Goal: Transaction & Acquisition: Register for event/course

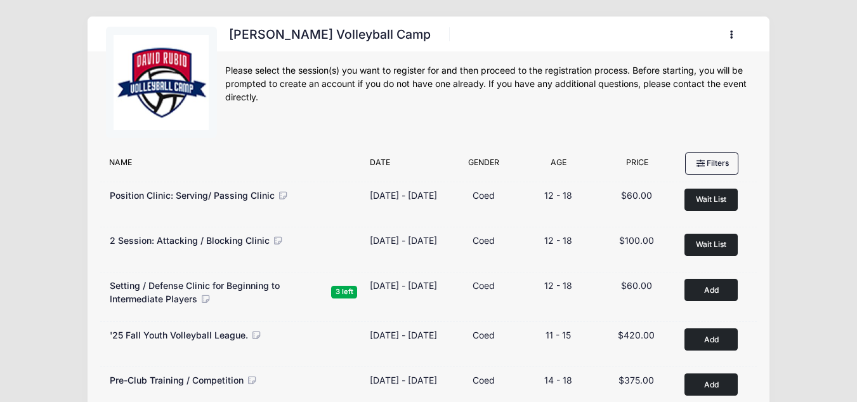
scroll to position [93, 0]
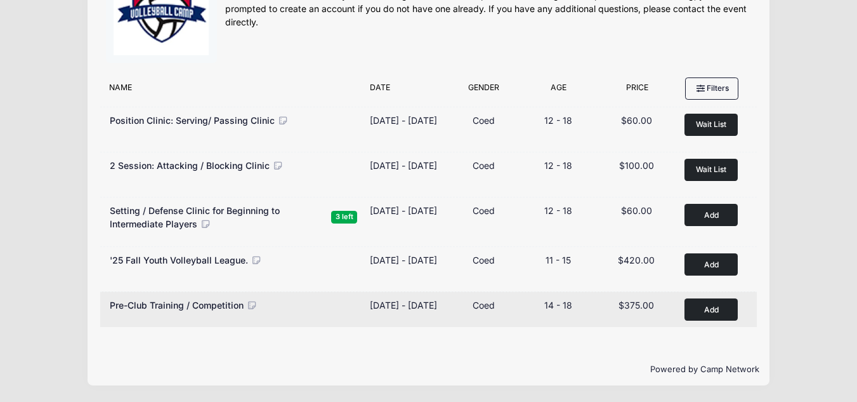
click at [696, 305] on button "Add to Cart" at bounding box center [711, 309] width 53 height 22
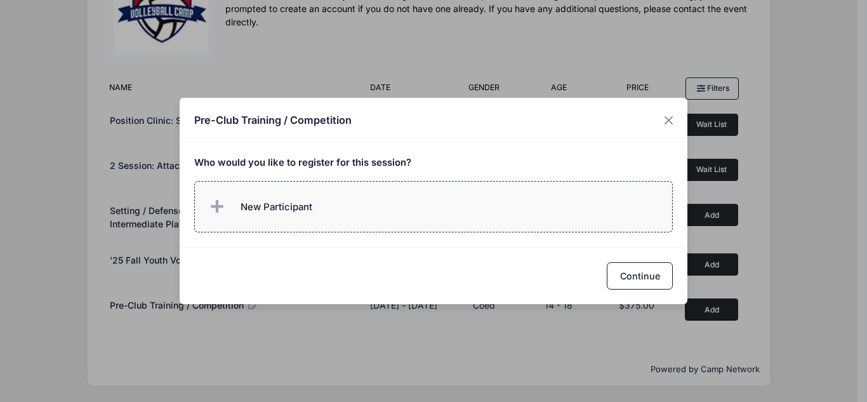
click at [289, 197] on span "New Participant" at bounding box center [259, 206] width 105 height 25
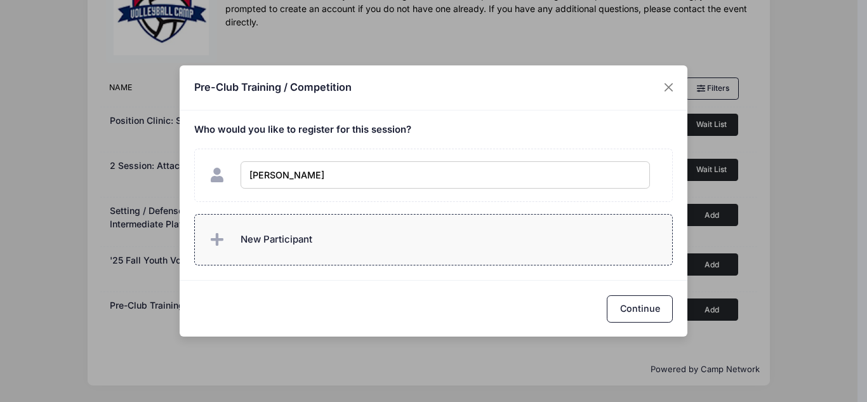
type input "Natalie Powell"
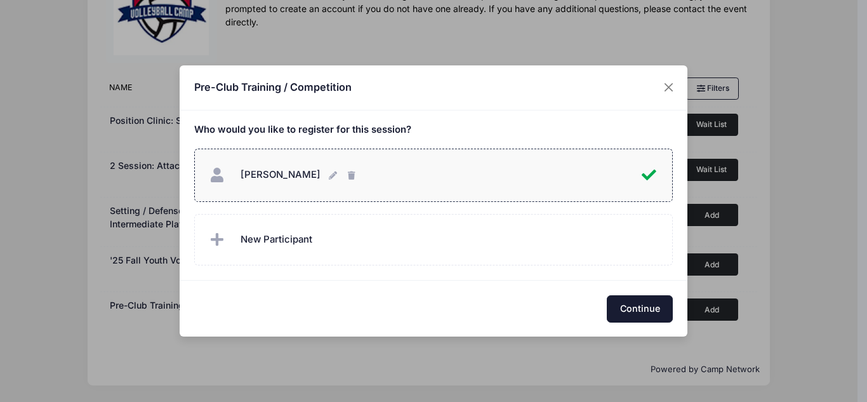
checkbox input "true"
click at [650, 309] on button "Continue" at bounding box center [640, 308] width 66 height 27
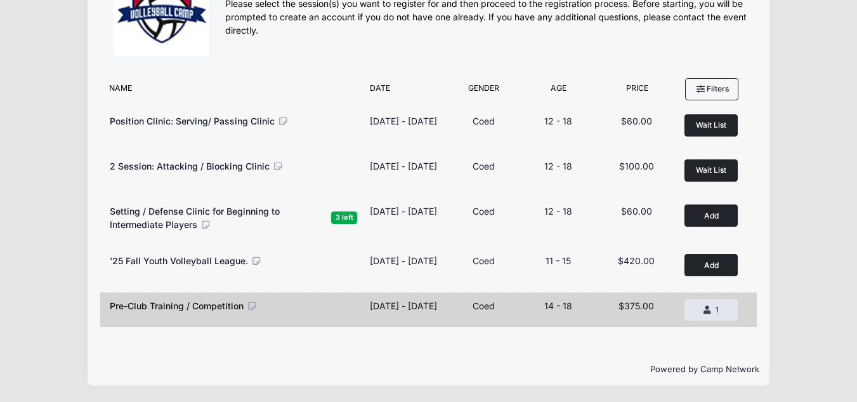
scroll to position [0, 0]
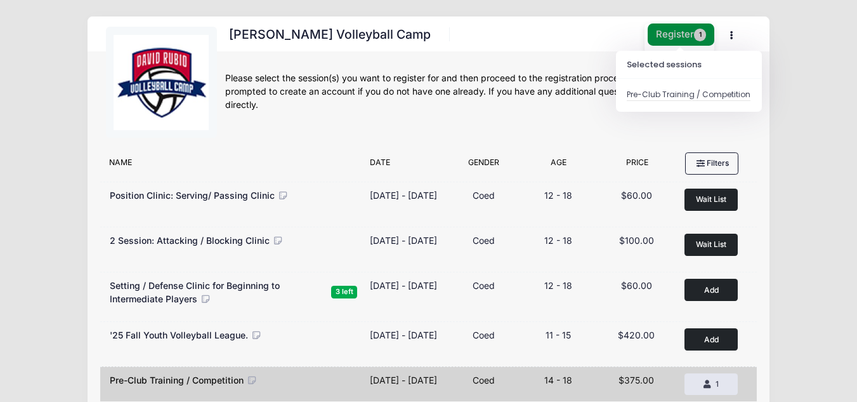
click at [671, 37] on button "Register 1" at bounding box center [681, 34] width 67 height 22
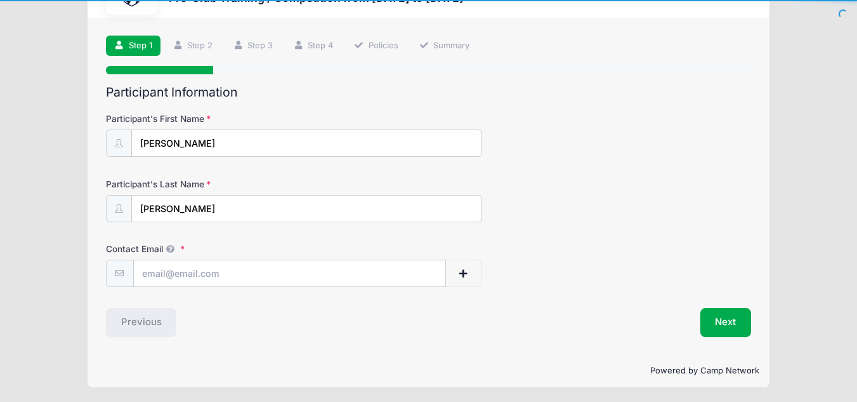
scroll to position [63, 0]
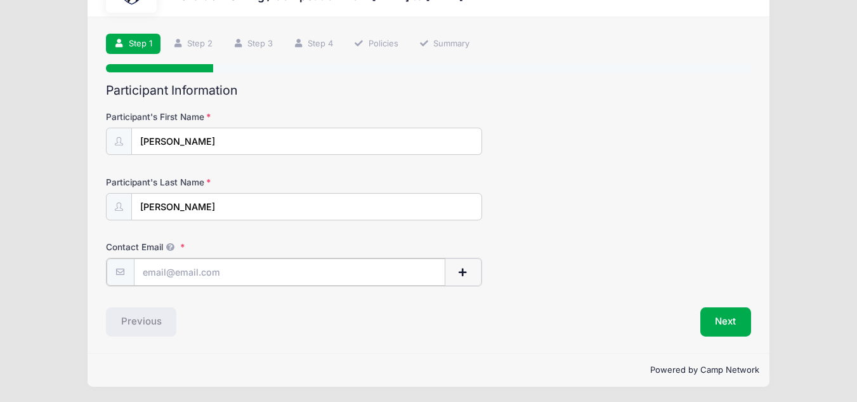
click at [259, 269] on input "Contact Email" at bounding box center [290, 271] width 312 height 27
type input "[EMAIL_ADDRESS][DOMAIN_NAME]"
click at [709, 318] on button "Next" at bounding box center [725, 320] width 51 height 29
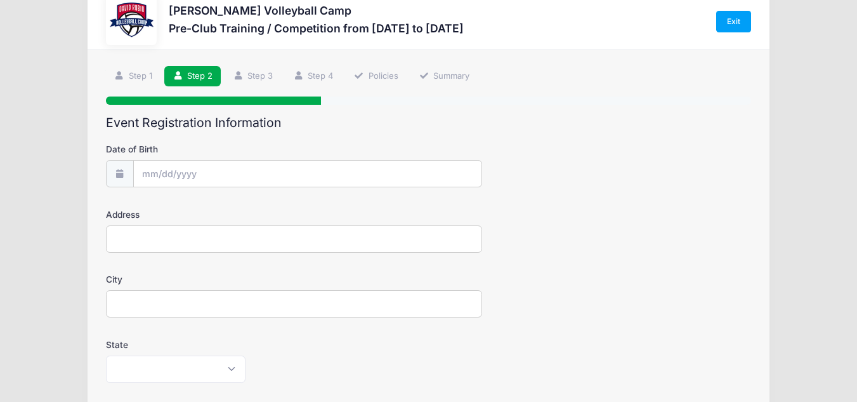
scroll to position [0, 0]
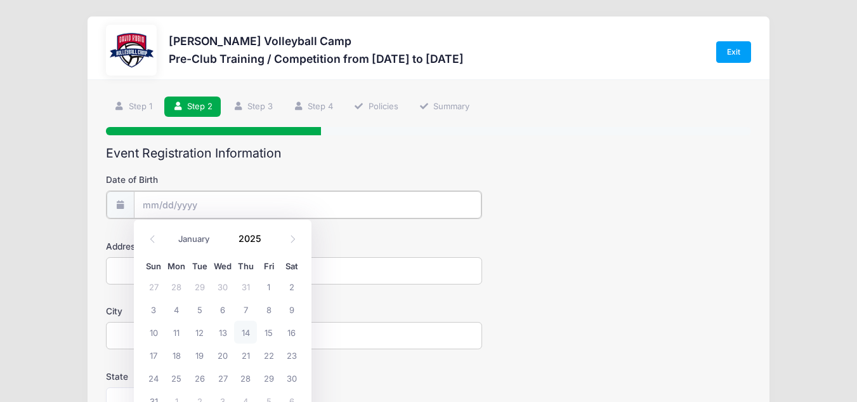
click at [341, 204] on input "Date of Birth" at bounding box center [308, 204] width 348 height 27
click at [150, 241] on icon at bounding box center [152, 239] width 8 height 8
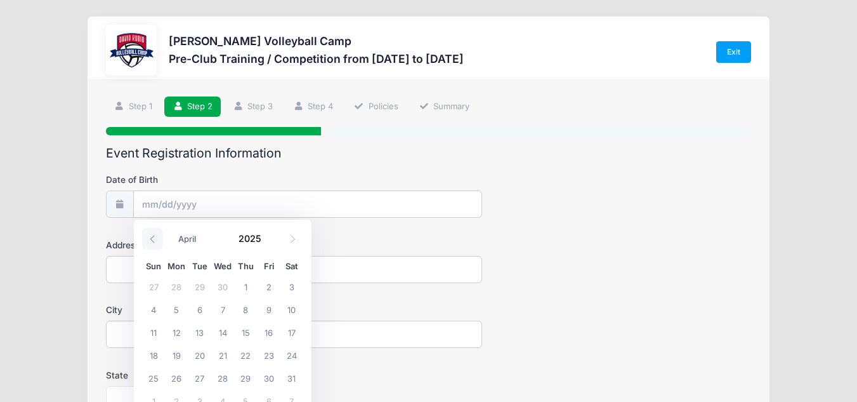
click at [150, 241] on icon at bounding box center [152, 239] width 8 height 8
select select "0"
click at [150, 241] on icon at bounding box center [152, 239] width 8 height 8
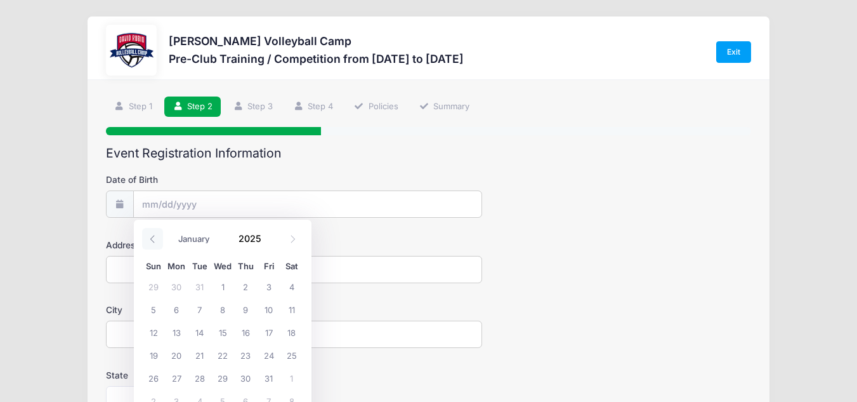
type input "2024"
click at [150, 241] on icon at bounding box center [152, 239] width 8 height 8
click at [290, 237] on icon at bounding box center [293, 239] width 8 height 8
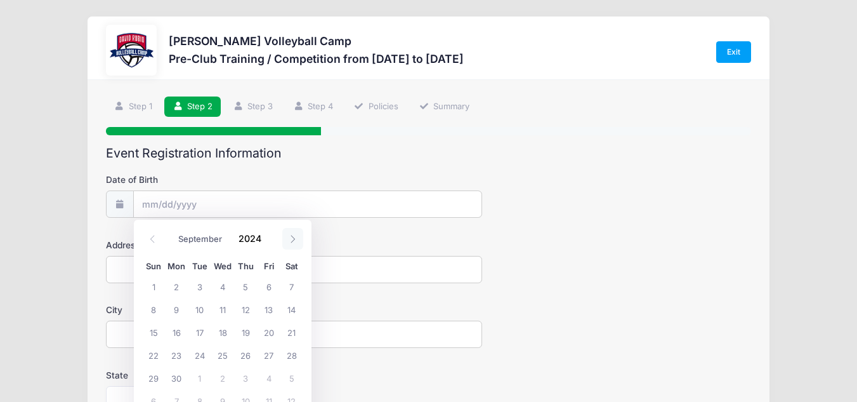
select select "9"
click at [266, 243] on span at bounding box center [269, 243] width 9 height 10
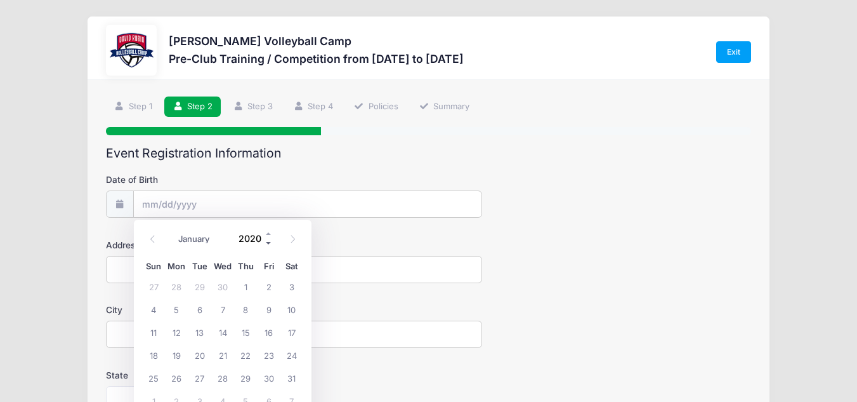
click at [266, 243] on span at bounding box center [269, 243] width 9 height 10
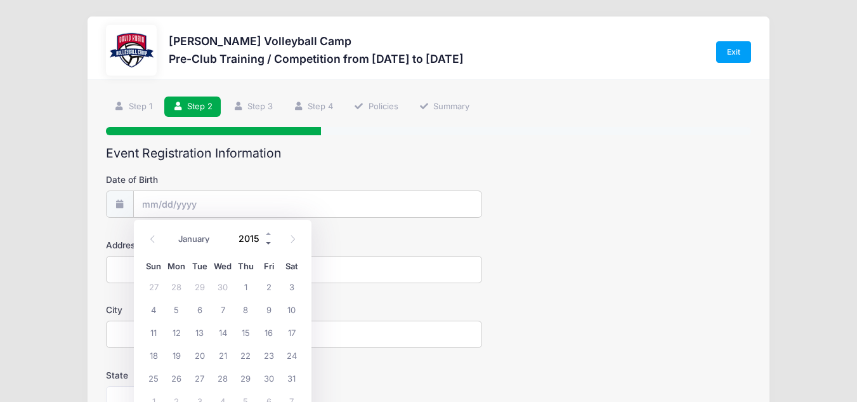
click at [266, 243] on span at bounding box center [269, 243] width 9 height 10
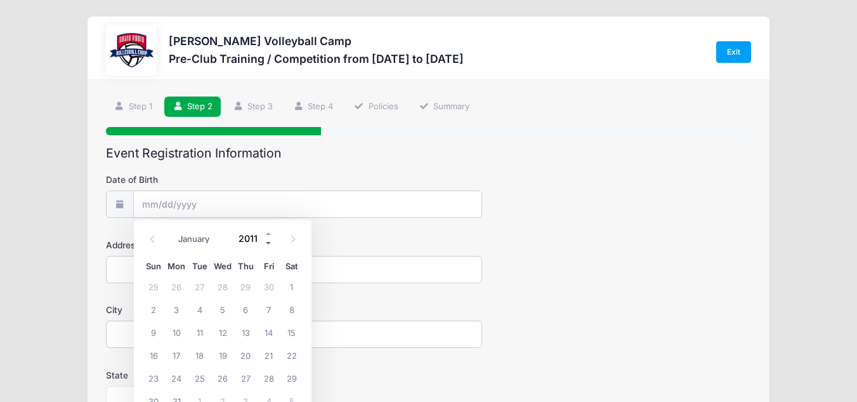
type input "2010"
click at [266, 335] on span "15" at bounding box center [268, 331] width 23 height 23
type input "10/15/2010"
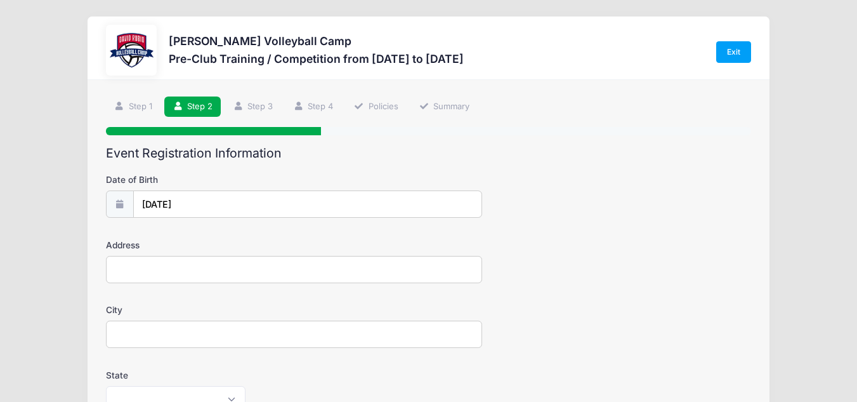
click at [219, 270] on input "Address" at bounding box center [294, 269] width 376 height 27
type input "4390 E Hawser St"
type input "Tucson"
select select "AZ"
type input "85739"
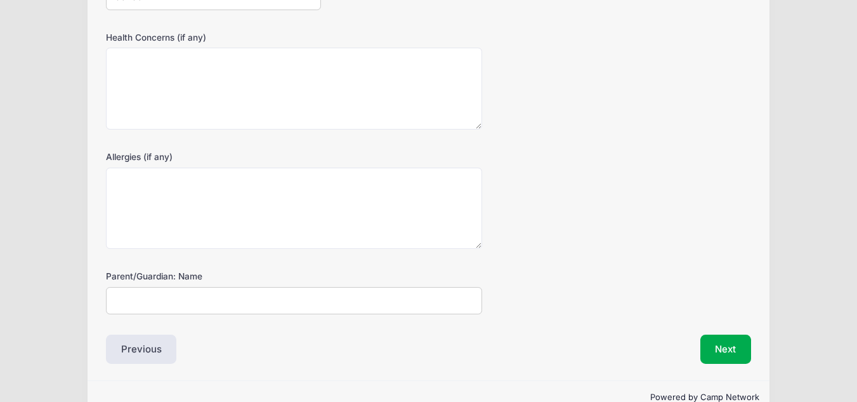
scroll to position [468, 0]
click at [242, 298] on input "Parent/Guardian: Name" at bounding box center [294, 299] width 376 height 27
type input "Bryanna Powell"
click at [738, 348] on button "Next" at bounding box center [725, 348] width 51 height 29
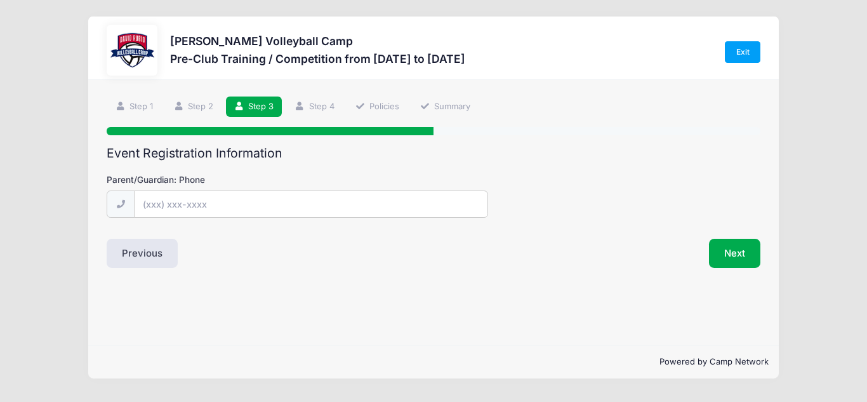
scroll to position [0, 0]
click at [326, 203] on input "Parent/Guardian: Phone" at bounding box center [311, 204] width 352 height 27
type input "(520) 481-4279"
click at [733, 248] on button "Next" at bounding box center [734, 253] width 51 height 29
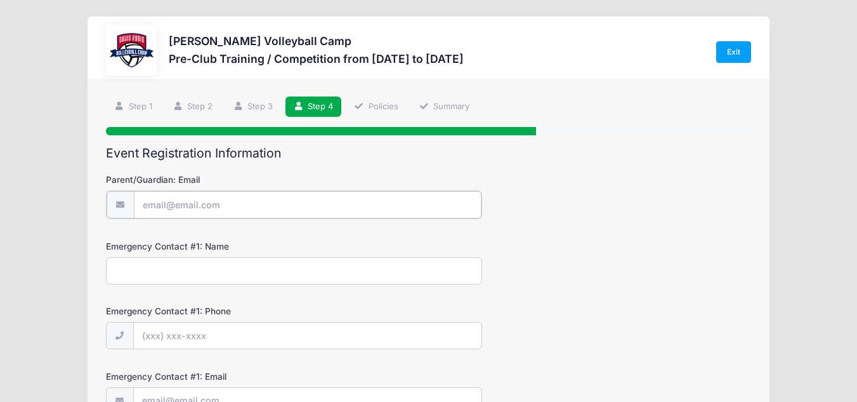
click at [322, 204] on input "Parent/Guardian: Email" at bounding box center [308, 204] width 348 height 27
type input "[EMAIL_ADDRESS][DOMAIN_NAME]"
click at [308, 271] on input "Emergency Contact #1: Name" at bounding box center [294, 269] width 376 height 27
type input "Bryanna Powell"
click at [275, 329] on input "Emergency Contact #1: Phone" at bounding box center [308, 334] width 348 height 27
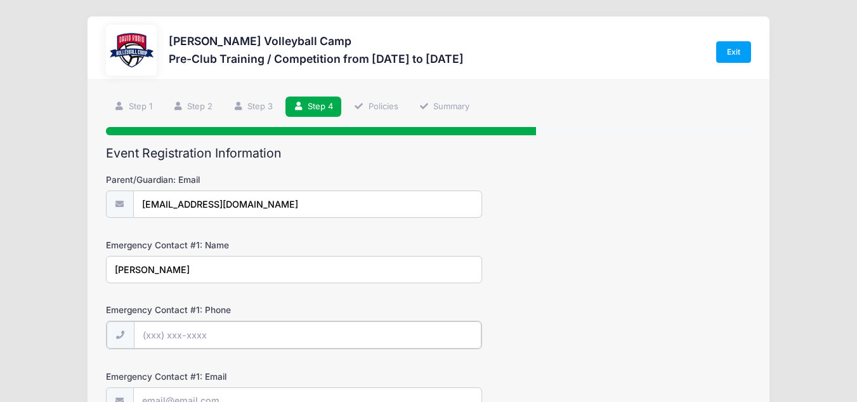
click at [275, 329] on input "Emergency Contact #1: Phone" at bounding box center [308, 334] width 348 height 27
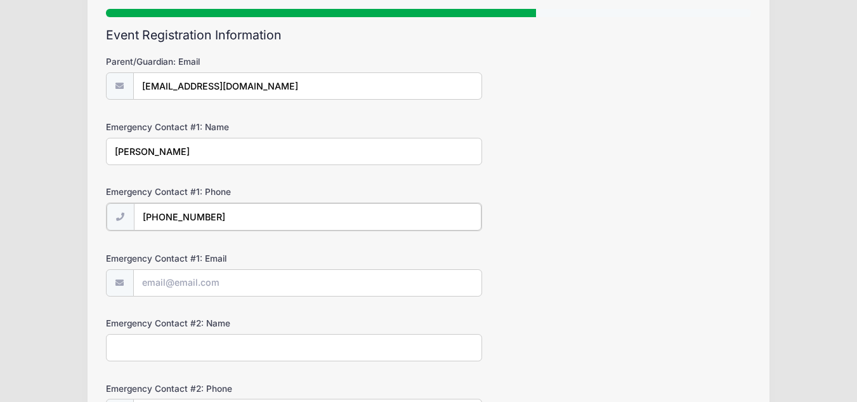
scroll to position [119, 0]
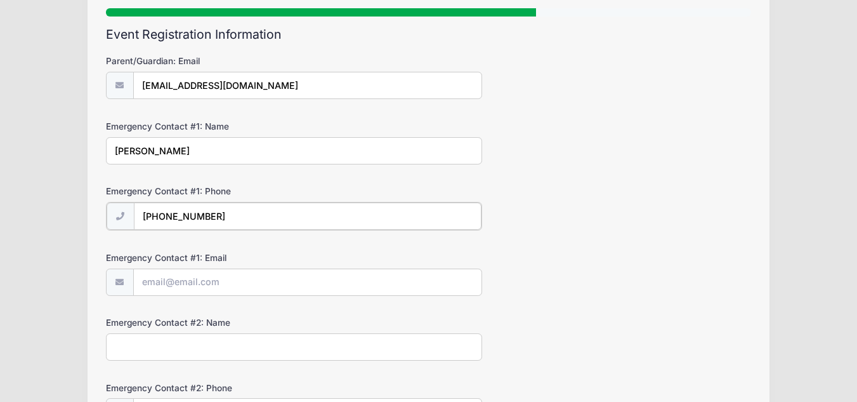
type input "(520) 481-4279"
click at [273, 284] on input "Emergency Contact #1: Email" at bounding box center [308, 281] width 348 height 27
type input "[EMAIL_ADDRESS][DOMAIN_NAME]"
click at [271, 340] on input "Emergency Contact #2: Name" at bounding box center [294, 345] width 376 height 27
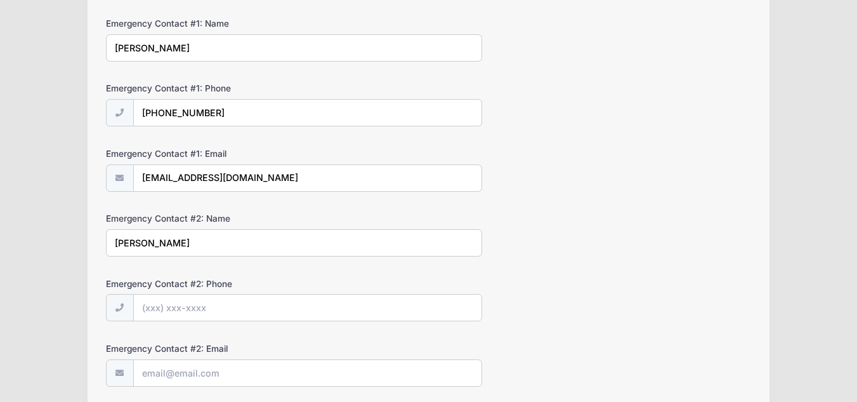
type input "Daniel Powell"
click at [268, 312] on input "Emergency Contact #2: Phone" at bounding box center [308, 307] width 348 height 27
type input "(520) 661-7673"
click at [255, 365] on input "Emergency Contact #2: Email" at bounding box center [308, 373] width 348 height 27
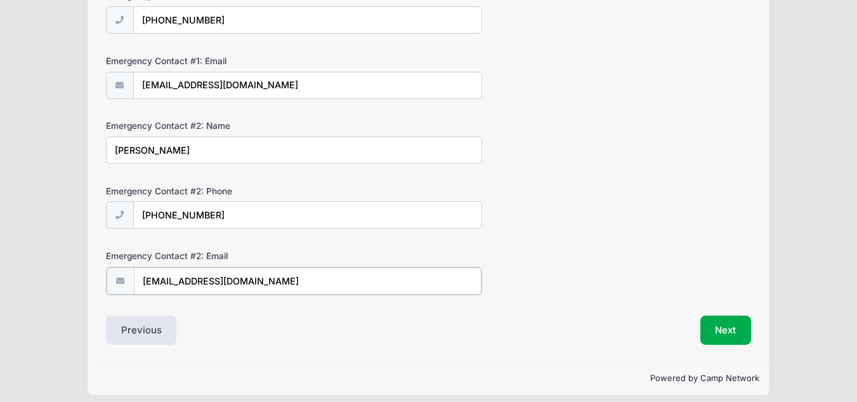
scroll to position [315, 0]
type input "d"
drag, startPoint x: 225, startPoint y: 211, endPoint x: 134, endPoint y: 214, distance: 90.8
click at [134, 214] on input "(520) 661-7673" at bounding box center [308, 214] width 348 height 27
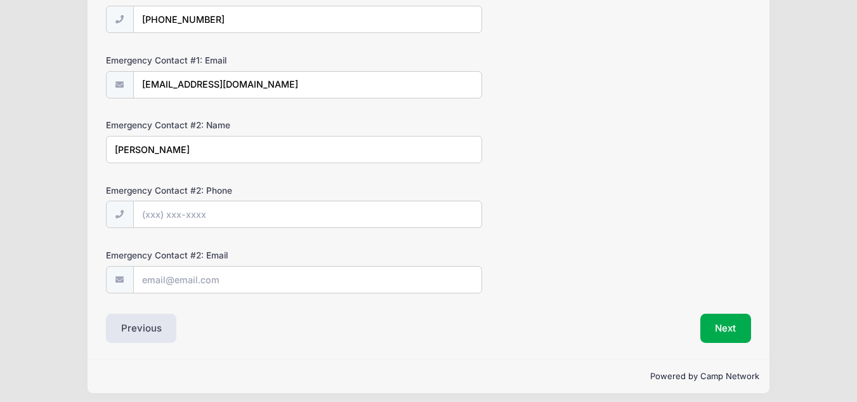
drag, startPoint x: 176, startPoint y: 148, endPoint x: 105, endPoint y: 147, distance: 71.1
click at [106, 147] on input "Daniel Powell" at bounding box center [294, 149] width 376 height 27
click at [738, 320] on button "Next" at bounding box center [725, 327] width 51 height 29
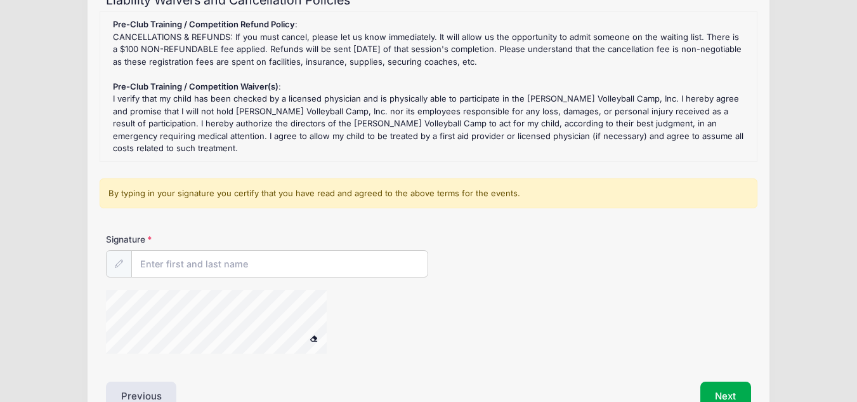
scroll to position [154, 0]
click at [358, 268] on input "Signature" at bounding box center [280, 263] width 296 height 27
type input "Bryanna Powell"
click at [720, 392] on button "Next" at bounding box center [725, 395] width 51 height 29
click at [709, 386] on button "Next" at bounding box center [725, 395] width 51 height 29
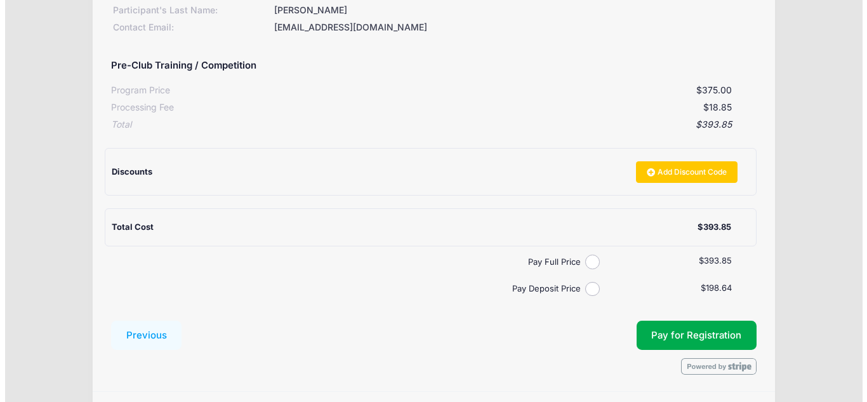
scroll to position [212, 0]
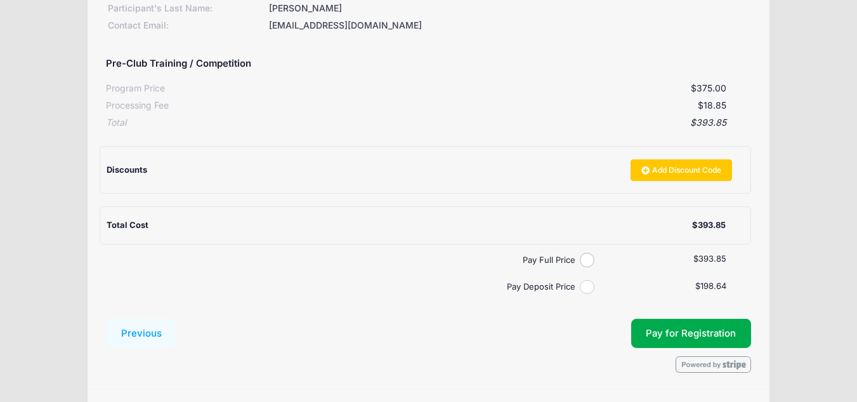
click at [584, 289] on input "Pay Deposit Price" at bounding box center [587, 287] width 15 height 15
radio input "true"
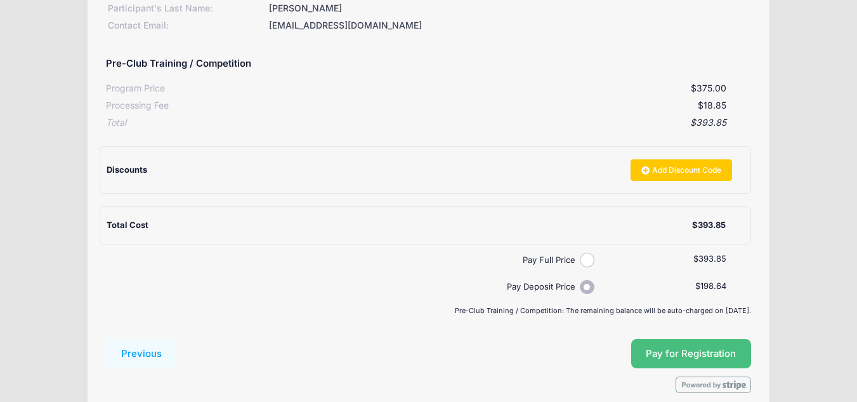
click at [673, 351] on span "Pay for Registration" at bounding box center [691, 353] width 90 height 11
